Goal: Task Accomplishment & Management: Complete application form

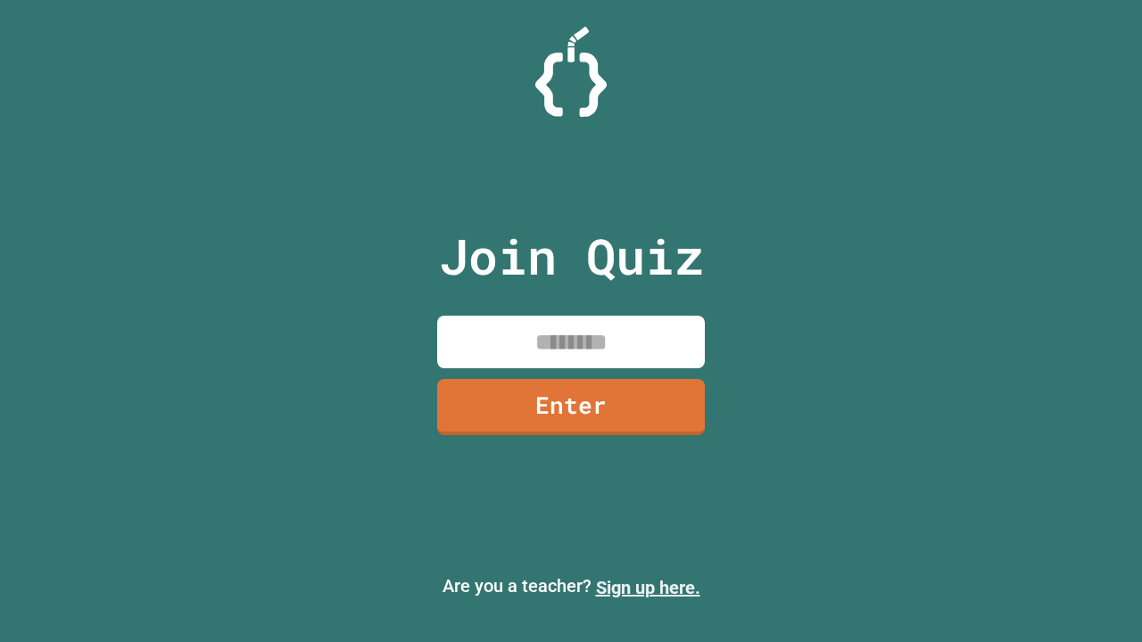
click at [648, 588] on link "Sign up here." at bounding box center [648, 587] width 104 height 21
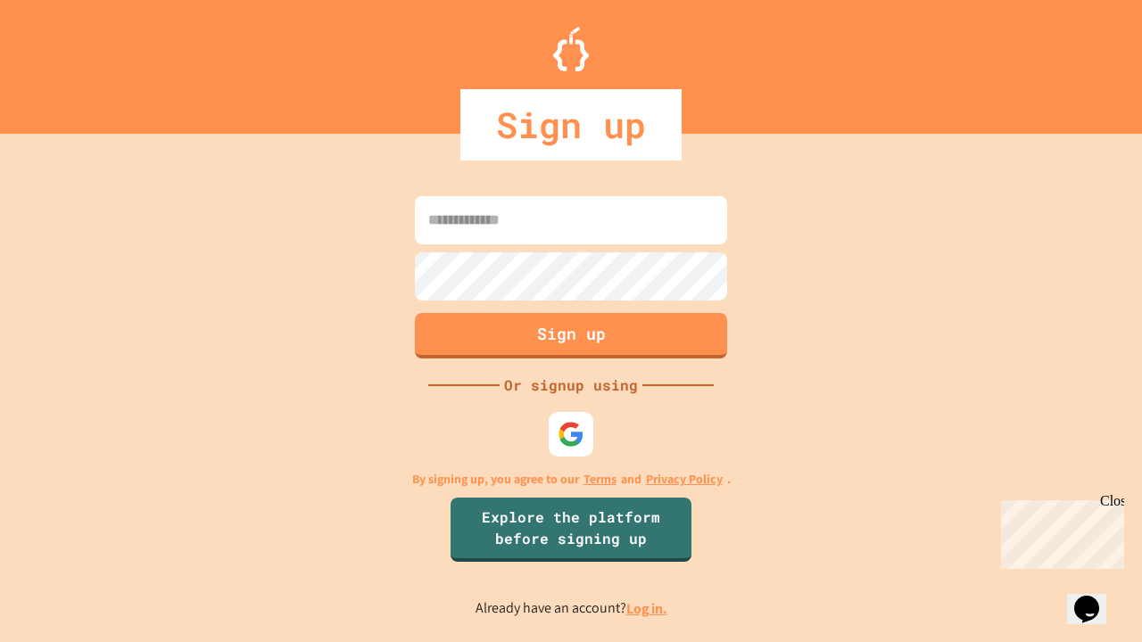
click at [648, 609] on link "Log in." at bounding box center [646, 609] width 41 height 19
